Goal: Find specific page/section: Find specific page/section

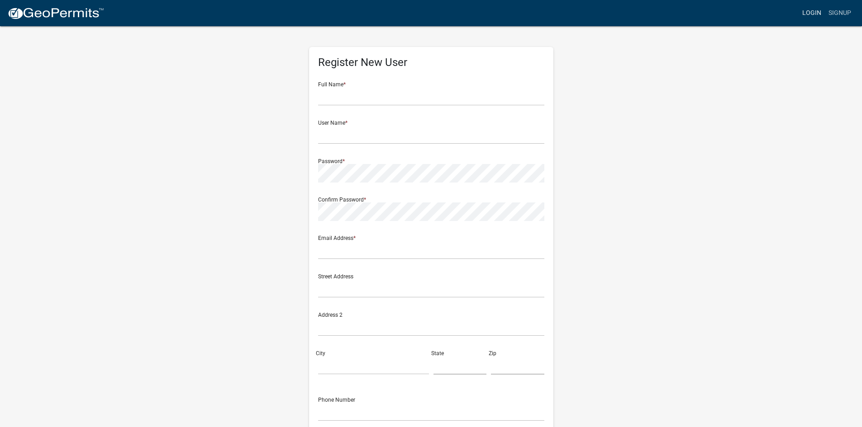
click at [810, 9] on link "Login" at bounding box center [811, 13] width 26 height 17
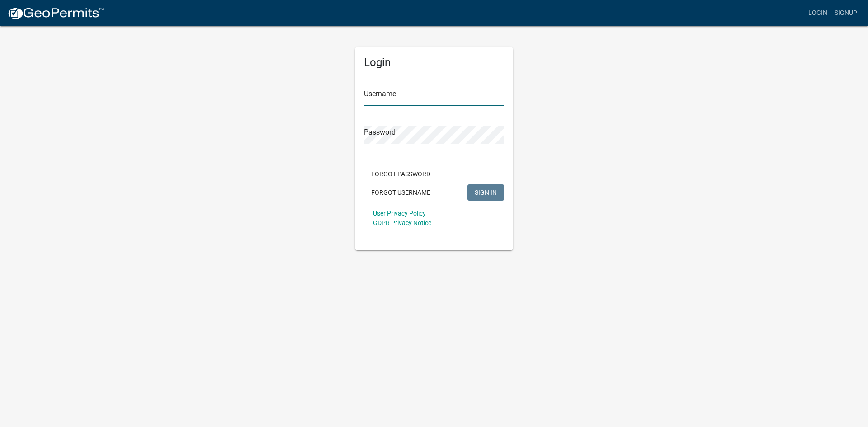
click at [418, 95] on input "Username" at bounding box center [434, 96] width 140 height 19
type input "SibleyMillerSurvey2022"
click at [494, 196] on span "SIGN IN" at bounding box center [486, 192] width 22 height 7
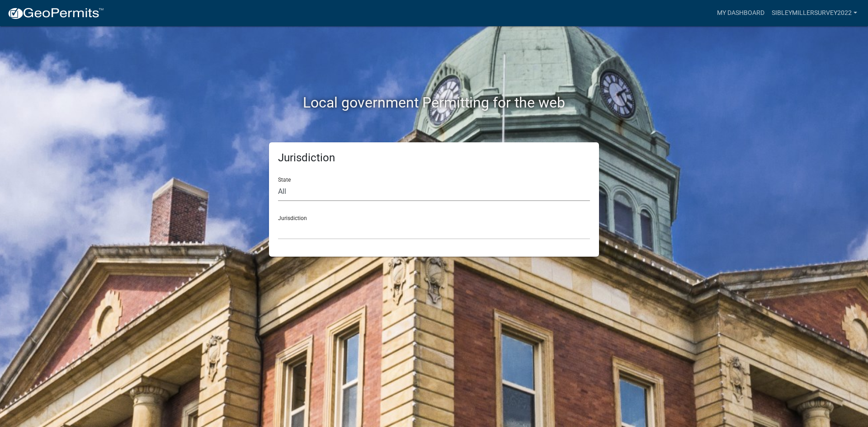
click at [314, 195] on select "All Colorado Georgia Indiana Iowa Kansas Minnesota Ohio South Carolina Wisconsin" at bounding box center [434, 192] width 312 height 19
select select "Georgia"
click at [278, 183] on select "All Colorado Georgia Indiana Iowa Kansas Minnesota Ohio South Carolina Wisconsin" at bounding box center [434, 192] width 312 height 19
click at [321, 232] on select "Cook County, Georgia Crawford County, Georgia Gilmer County, Georgia Haralson C…" at bounding box center [434, 230] width 312 height 19
